Goal: Task Accomplishment & Management: Complete application form

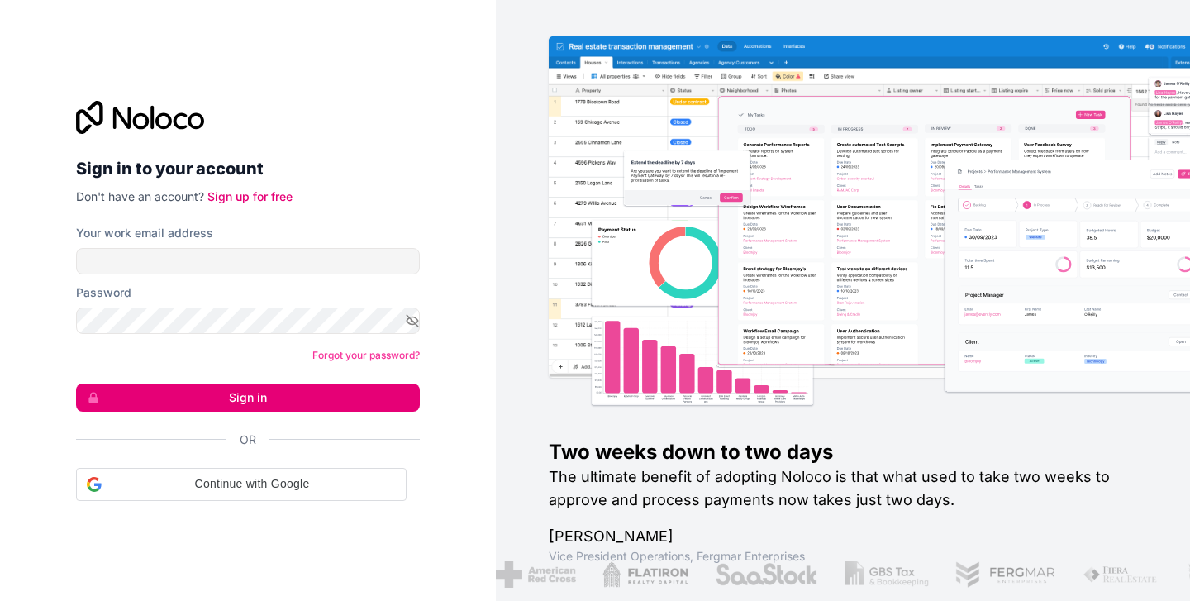
click at [240, 272] on input "Your work email address" at bounding box center [248, 261] width 344 height 26
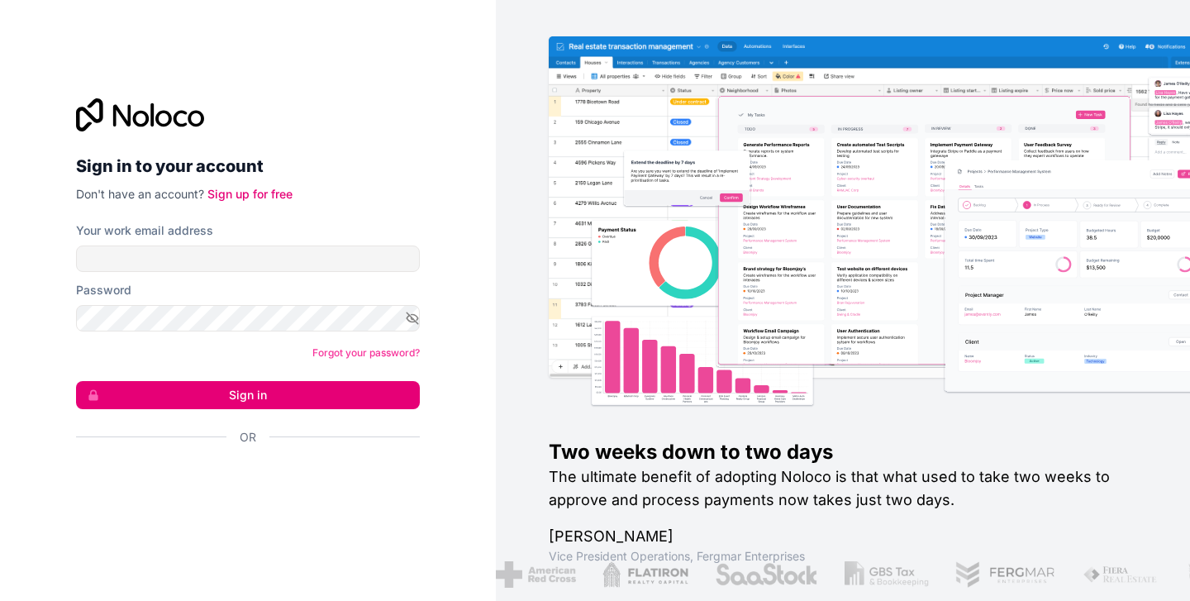
click at [250, 201] on p "Don't have an account? Sign up for free" at bounding box center [248, 194] width 344 height 17
click at [253, 196] on link "Sign up for free" at bounding box center [249, 194] width 85 height 14
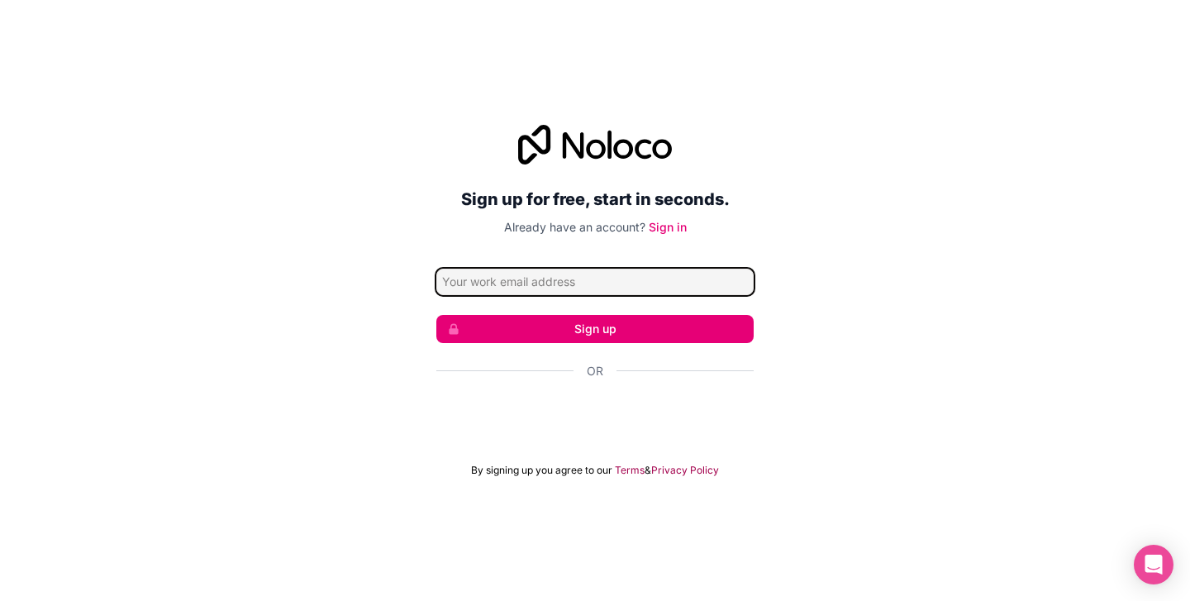
type input "[EMAIL_ADDRESS][DOMAIN_NAME]"
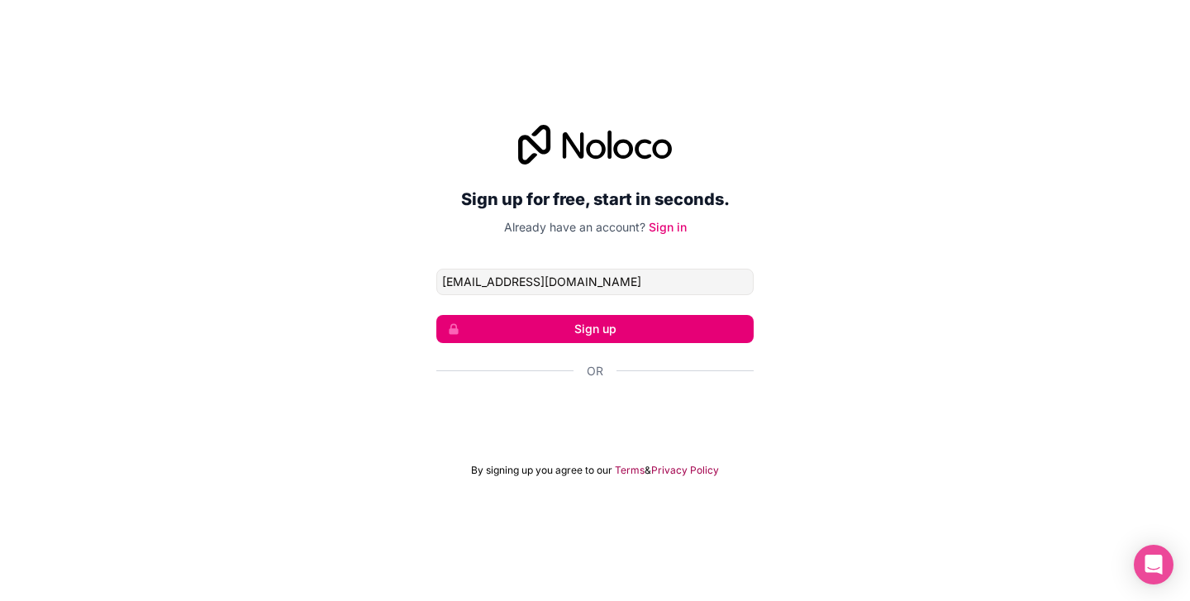
click at [543, 331] on button "Sign up" at bounding box center [594, 329] width 317 height 28
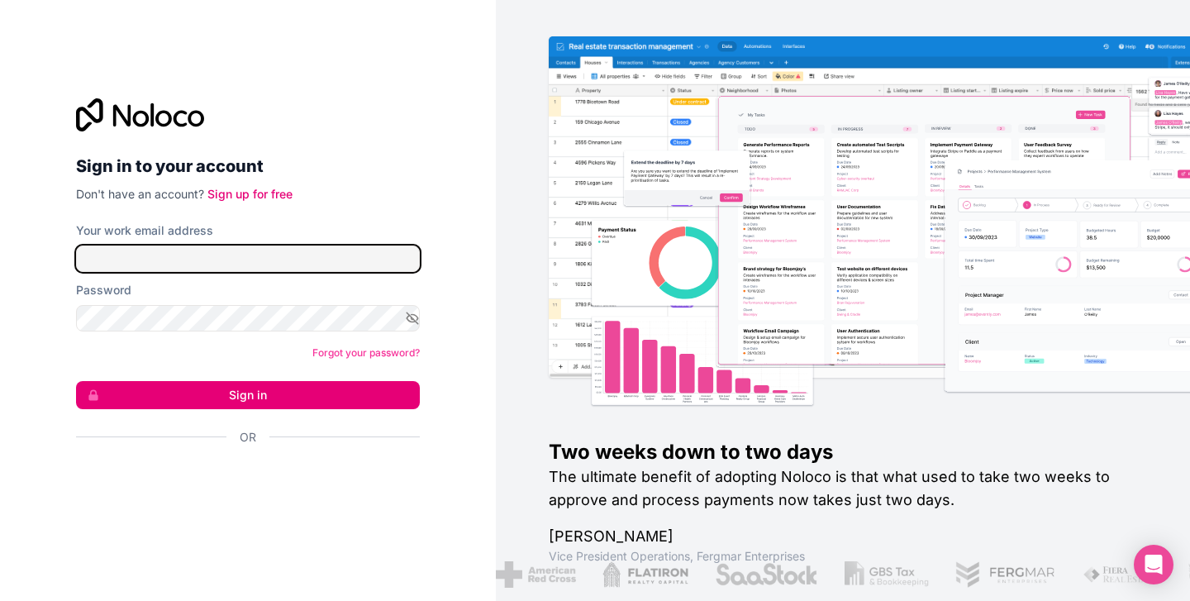
type input "[EMAIL_ADDRESS][DOMAIN_NAME]"
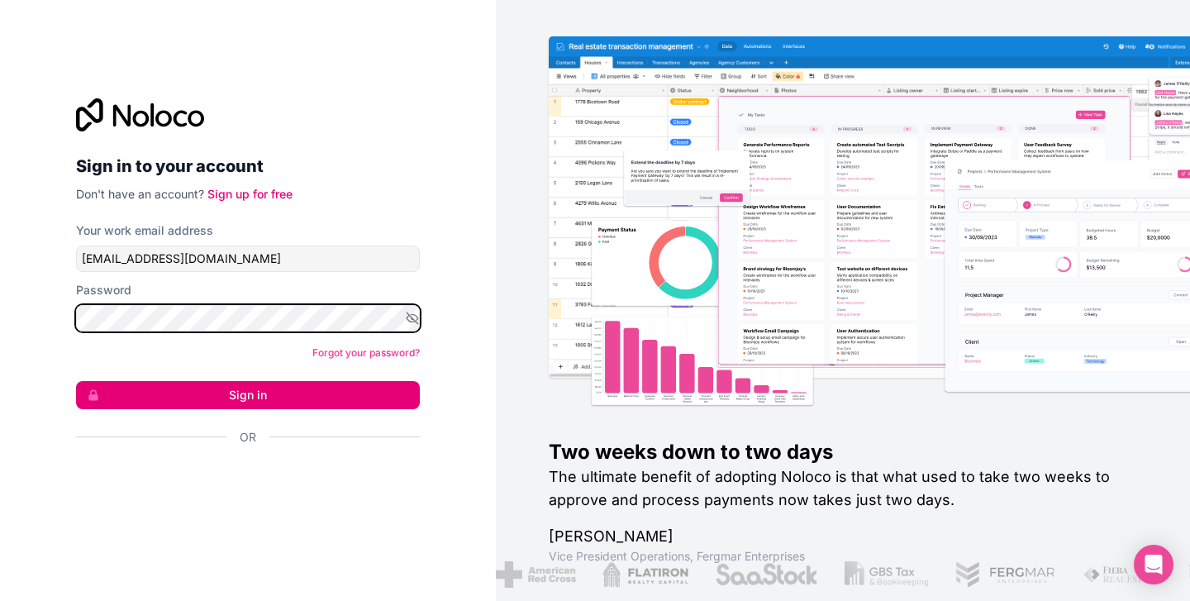
click at [248, 394] on button "Sign in" at bounding box center [248, 395] width 344 height 28
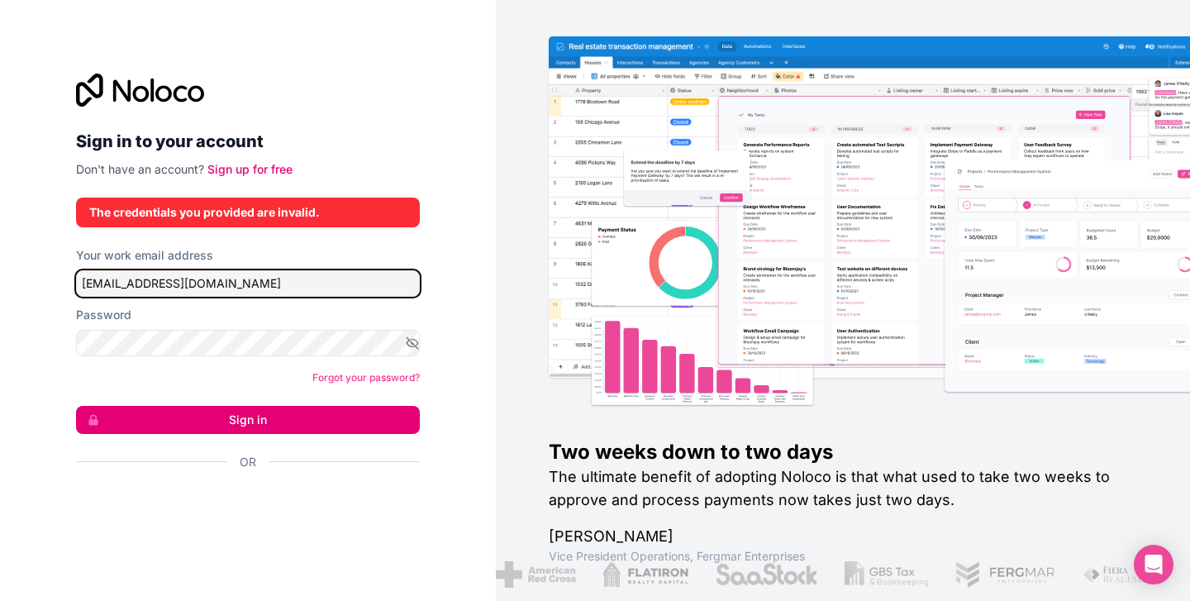
click at [240, 290] on input "[EMAIL_ADDRESS][DOMAIN_NAME]" at bounding box center [248, 283] width 344 height 26
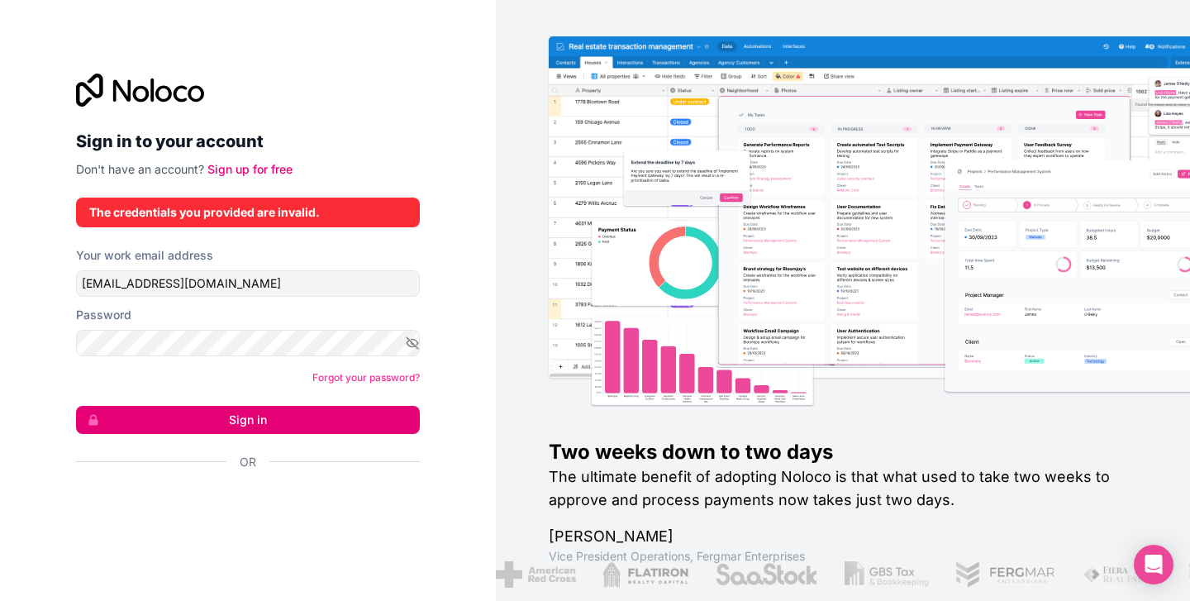
click at [238, 171] on link "Sign up for free" at bounding box center [249, 169] width 85 height 14
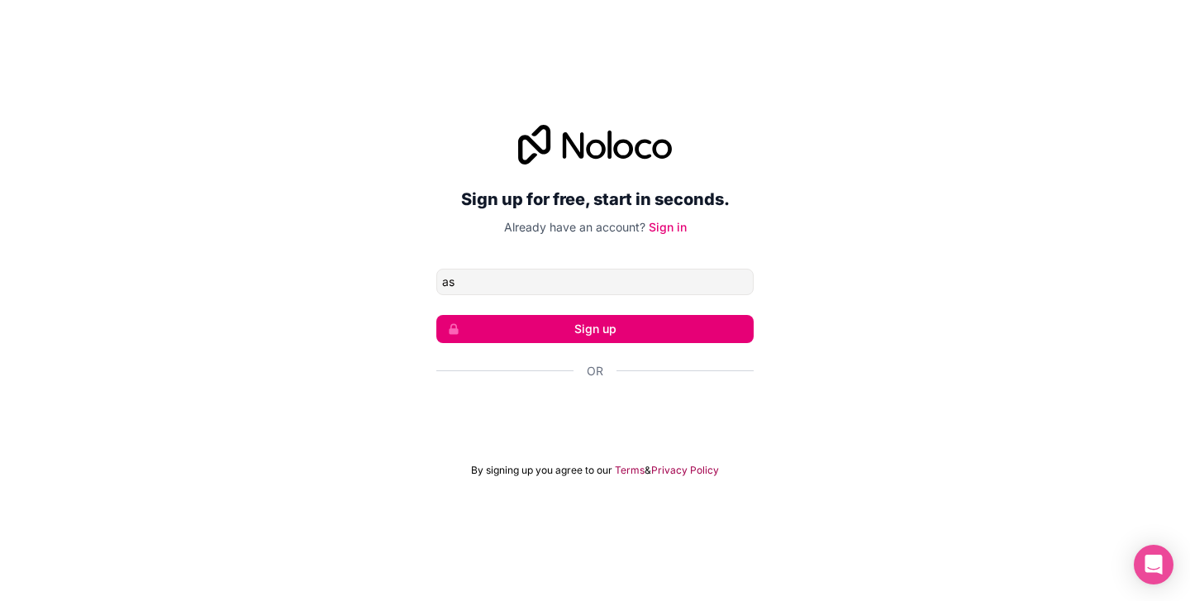
type input "a"
type input "[EMAIL_ADDRESS][DOMAIN_NAME]"
click at [546, 330] on button "Sign up" at bounding box center [594, 329] width 317 height 28
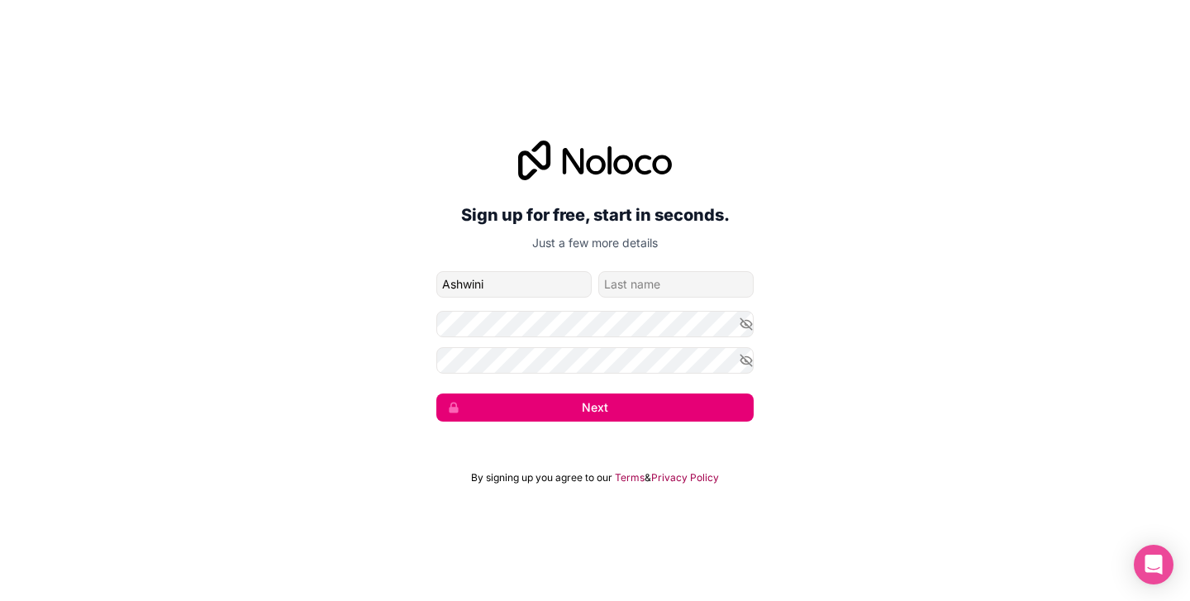
type input "Ashwini"
type input "Ramanisankar"
click at [572, 407] on button "Next" at bounding box center [594, 407] width 317 height 28
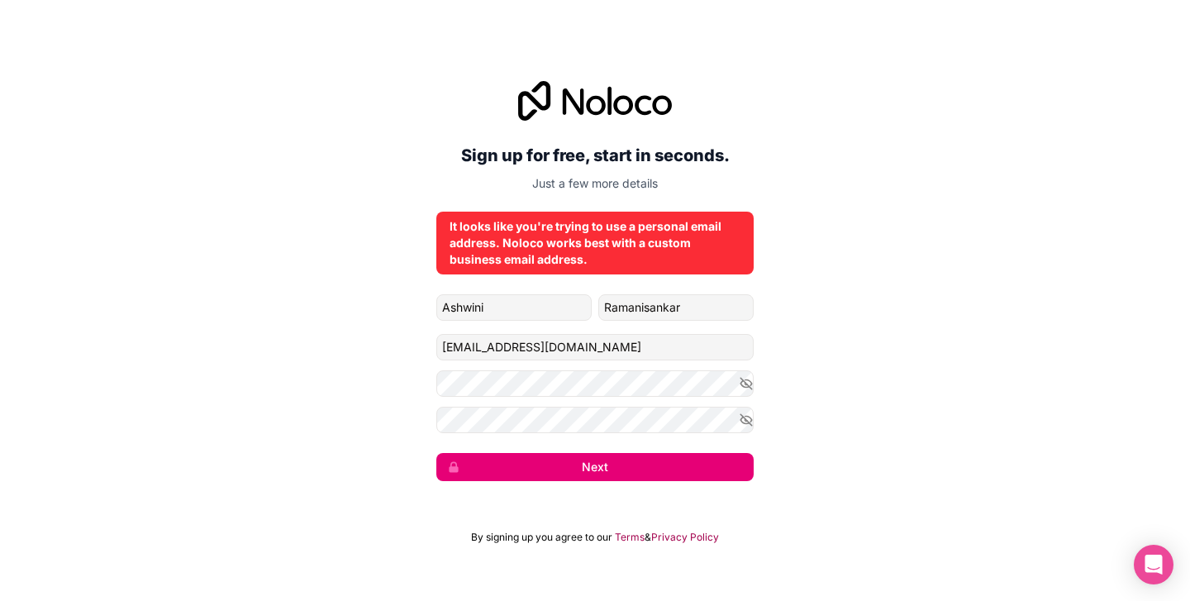
click at [598, 463] on button "Next" at bounding box center [594, 467] width 317 height 28
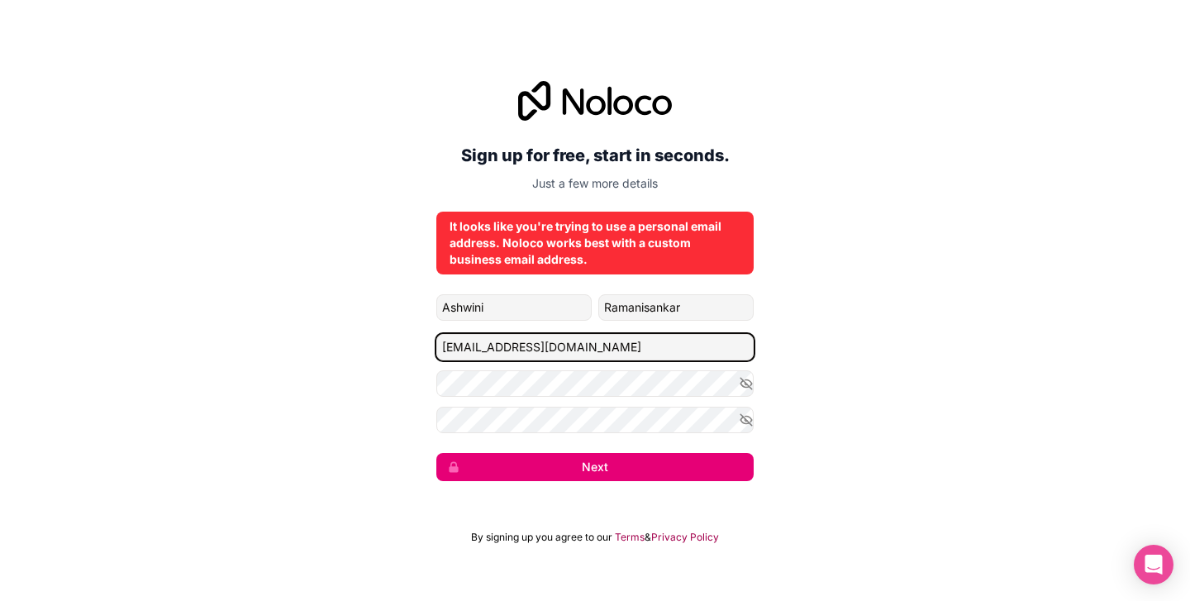
drag, startPoint x: 562, startPoint y: 345, endPoint x: 435, endPoint y: 344, distance: 127.2
click at [435, 344] on div "Sign up for free, start in seconds. Just a few more details It looks like you'r…" at bounding box center [595, 281] width 1190 height 446
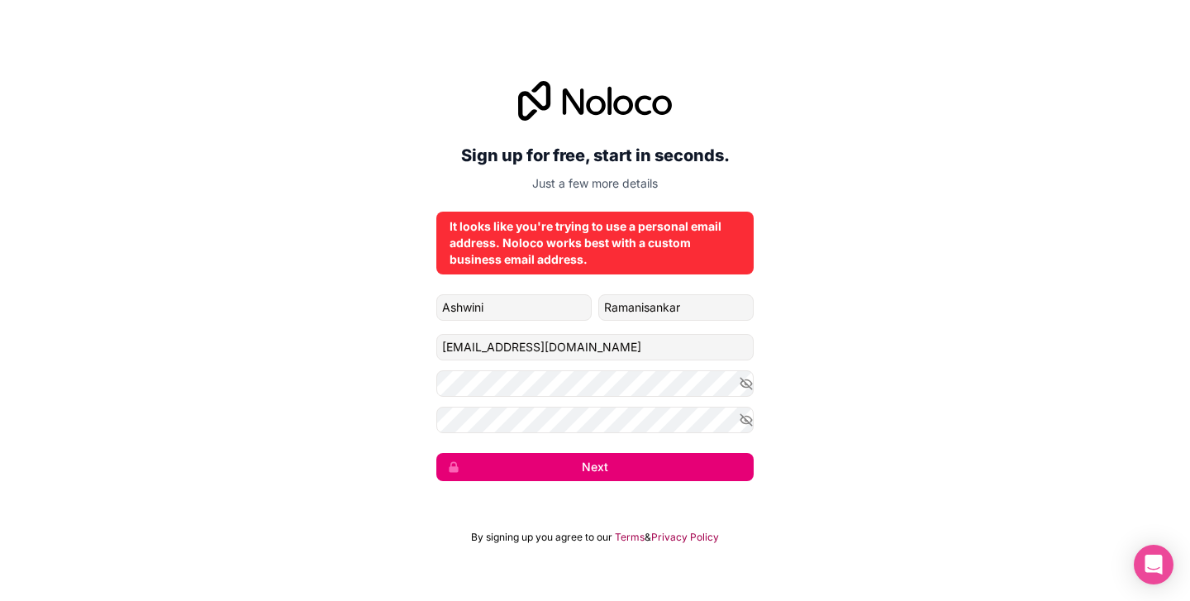
click at [885, 470] on div "Sign up for free, start in seconds. Just a few more details It looks like you'r…" at bounding box center [595, 281] width 1190 height 446
click at [699, 467] on button "Next" at bounding box center [594, 467] width 317 height 28
click at [650, 468] on button "Next" at bounding box center [594, 467] width 317 height 28
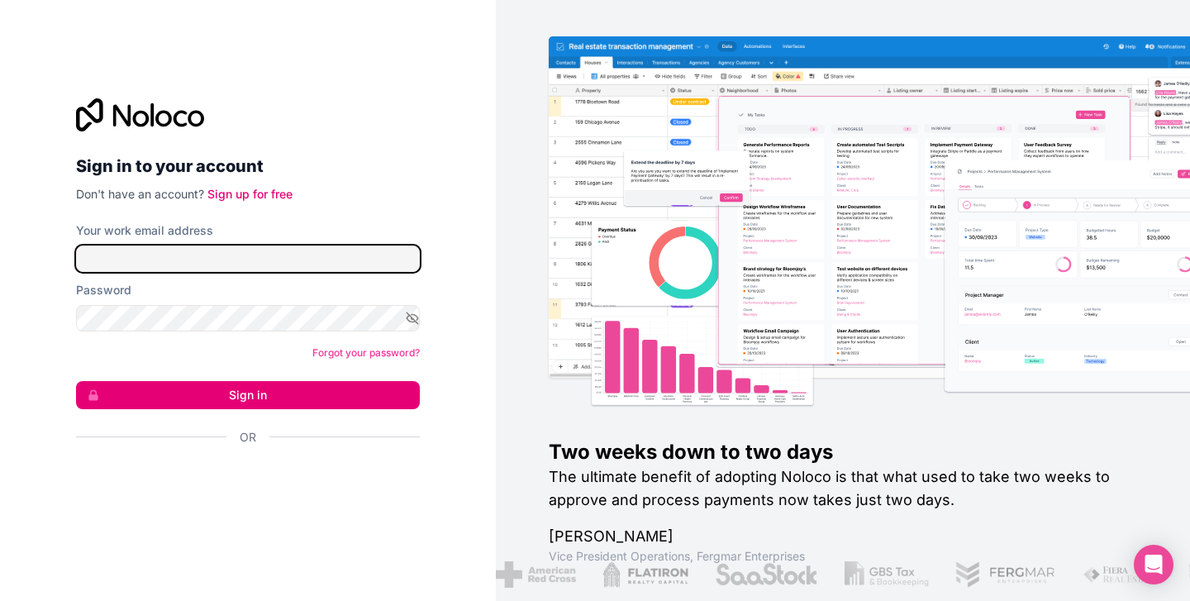
type input "mirratechconsultingllc@gmail.com"
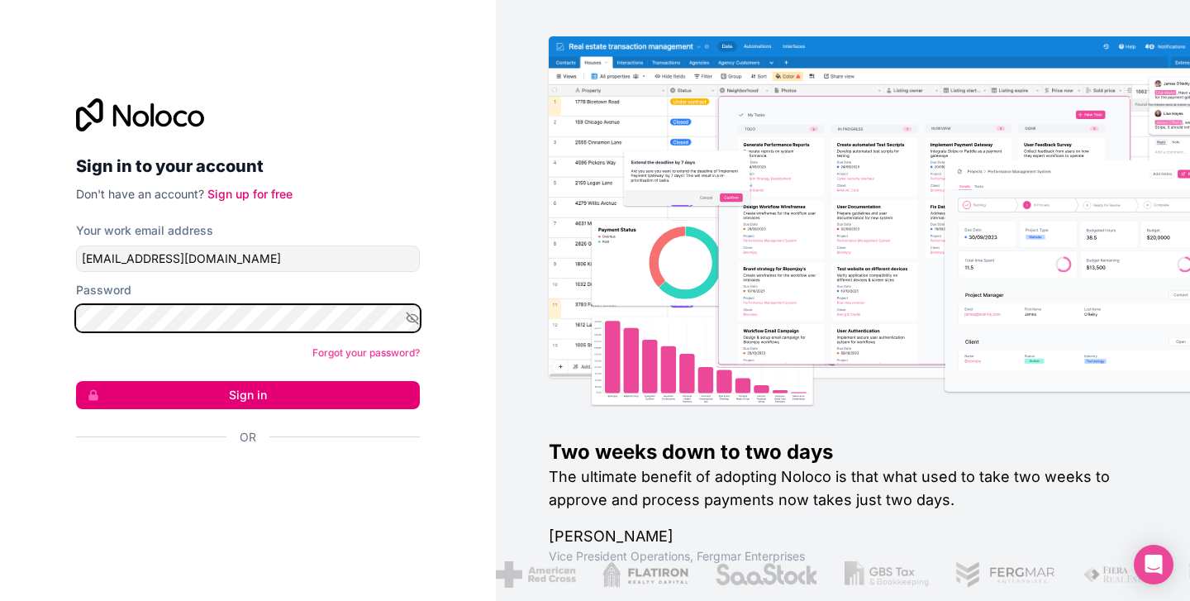
click at [248, 394] on button "Sign in" at bounding box center [248, 395] width 344 height 28
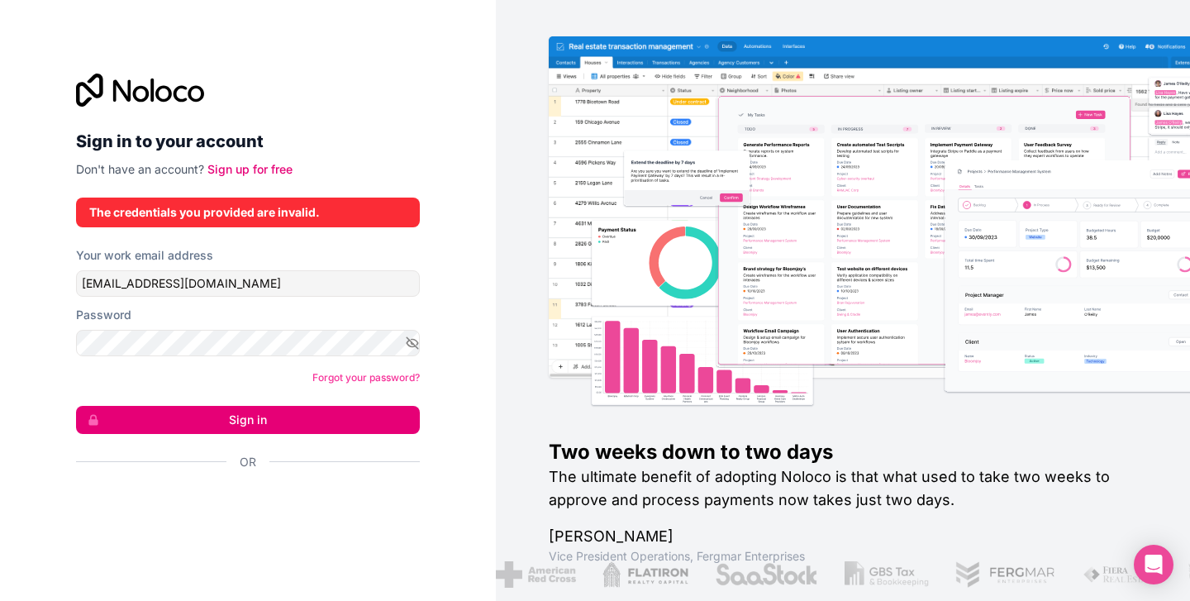
click at [273, 417] on button "Sign in" at bounding box center [248, 420] width 344 height 28
